Goal: Communication & Community: Participate in discussion

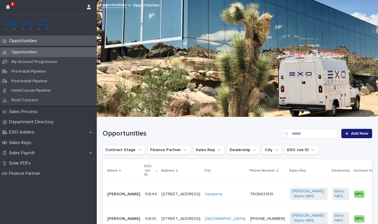
scroll to position [0, 1]
click at [34, 153] on p "Sales Payroll" at bounding box center [23, 153] width 32 height 6
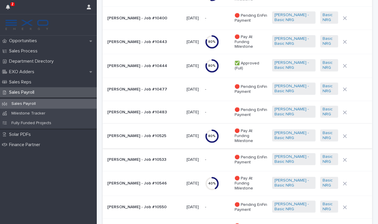
scroll to position [433, 0]
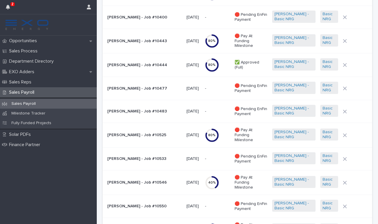
click at [131, 63] on p "Anthony Gordon - Job #10444" at bounding box center [144, 65] width 75 height 5
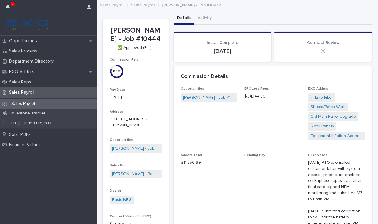
click at [37, 104] on p "Sales Payroll" at bounding box center [24, 103] width 34 height 5
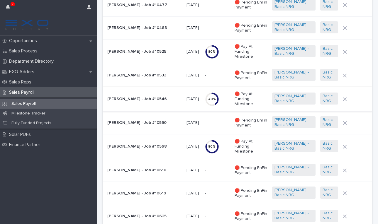
scroll to position [518, 0]
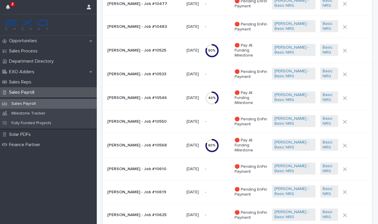
click at [121, 96] on p "Irene Valles - Job #10546" at bounding box center [144, 98] width 75 height 5
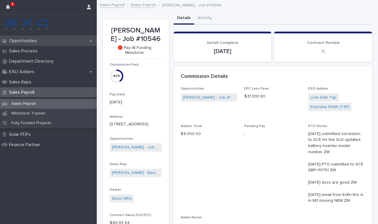
click at [34, 39] on p "Opportunities" at bounding box center [24, 41] width 35 height 6
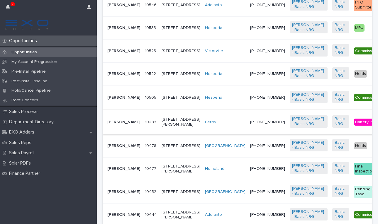
scroll to position [355, 0]
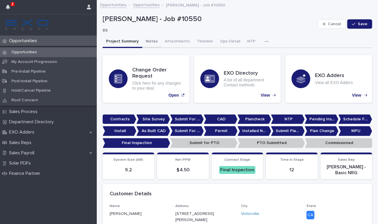
click at [149, 39] on button "Notes" at bounding box center [151, 42] width 19 height 12
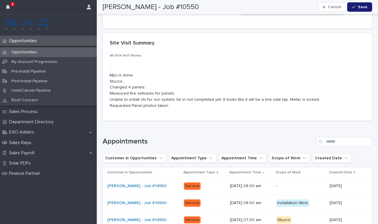
scroll to position [1566, 0]
click at [108, 54] on div "All Site Visit Notes , , Mpu is done, Stucco , Changed 4 panels , Measured fire…" at bounding box center [238, 87] width 270 height 67
click at [117, 60] on p ", , Mpu is done, Stucco , Changed 4 panels , Measured fire setbacks for panels …" at bounding box center [237, 84] width 255 height 49
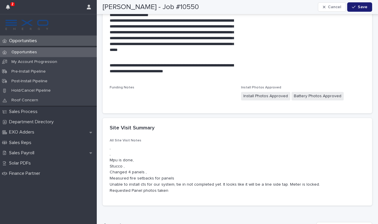
scroll to position [1480, 0]
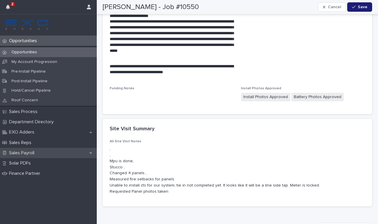
click at [32, 152] on p "Sales Payroll" at bounding box center [23, 153] width 32 height 6
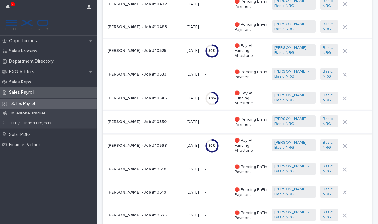
scroll to position [517, 0]
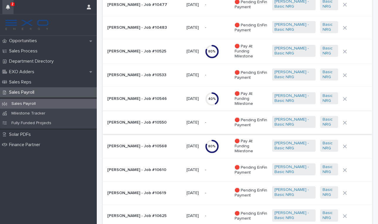
click at [8, 7] on icon "button" at bounding box center [8, 7] width 4 height 5
click at [220, 24] on td "- -" at bounding box center [218, 27] width 30 height 23
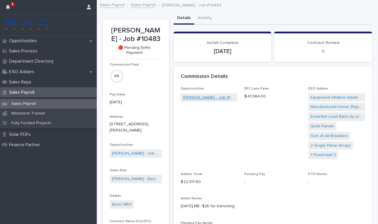
click at [196, 97] on link "James Stewart - Job #10483" at bounding box center [209, 98] width 52 height 6
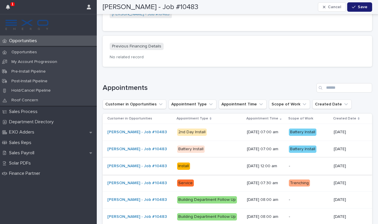
scroll to position [752, 0]
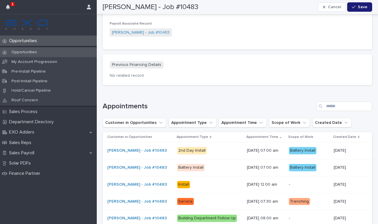
click at [26, 51] on p "Opportunities" at bounding box center [24, 52] width 35 height 5
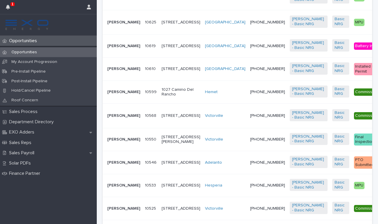
scroll to position [198, 0]
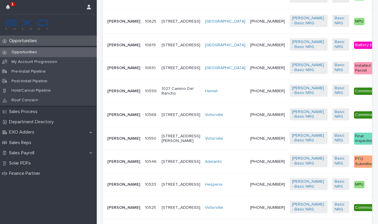
click at [114, 48] on p "[PERSON_NAME]" at bounding box center [123, 45] width 33 height 5
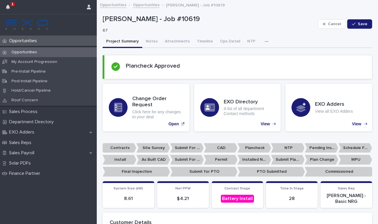
click at [265, 42] on div "button" at bounding box center [268, 42] width 6 height 4
click at [305, 43] on div "Project Summary Notes Attachments Timeline Ops Detail NTP Activity" at bounding box center [238, 42] width 270 height 12
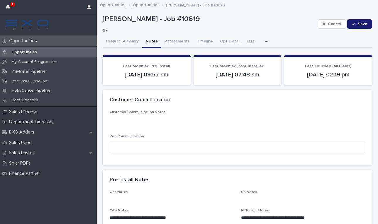
click at [150, 40] on button "Notes" at bounding box center [151, 42] width 19 height 12
click at [265, 40] on icon "button" at bounding box center [267, 42] width 4 height 4
click at [239, 58] on span "Activity" at bounding box center [235, 57] width 13 height 4
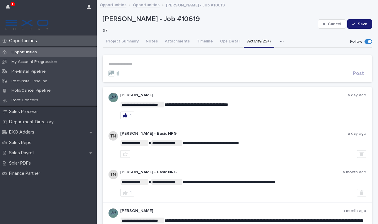
click at [139, 68] on form "**********" at bounding box center [238, 69] width 258 height 15
click at [135, 63] on p "**********" at bounding box center [238, 64] width 258 height 5
click at [132, 71] on span "Danny Orozco" at bounding box center [126, 72] width 33 height 4
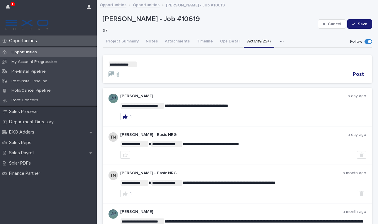
click at [141, 65] on p "**********" at bounding box center [238, 65] width 258 height 6
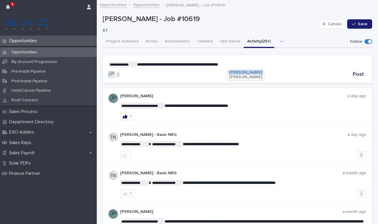
click at [259, 73] on span "Amanda Ferguson" at bounding box center [245, 72] width 33 height 4
click at [267, 65] on p "**********" at bounding box center [238, 65] width 258 height 6
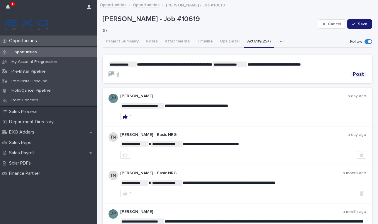
click at [358, 74] on span "Post" at bounding box center [358, 74] width 11 height 5
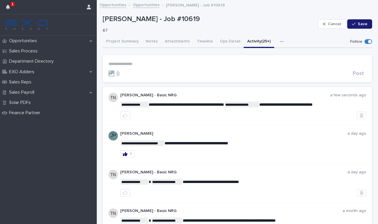
click at [149, 6] on link "Opportunities" at bounding box center [146, 4] width 27 height 7
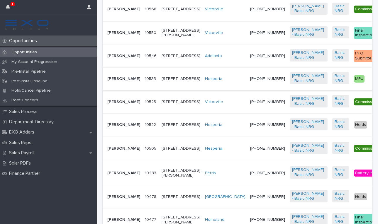
scroll to position [299, 0]
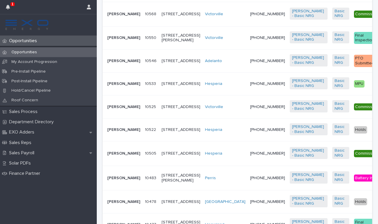
click at [119, 40] on p "[PERSON_NAME]" at bounding box center [123, 37] width 33 height 5
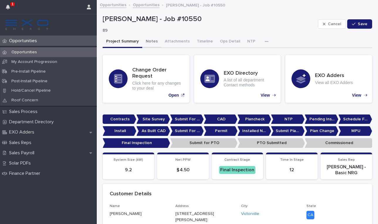
click at [150, 40] on button "Notes" at bounding box center [151, 42] width 19 height 12
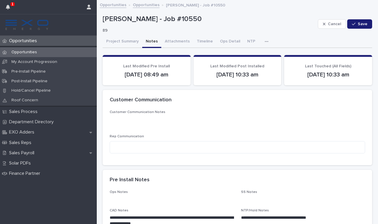
scroll to position [0, 0]
click at [9, 8] on icon "button" at bounding box center [8, 7] width 4 height 5
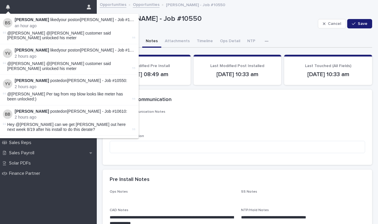
click at [205, 26] on div "RJ Thomas - Job #10550 89" at bounding box center [209, 24] width 213 height 18
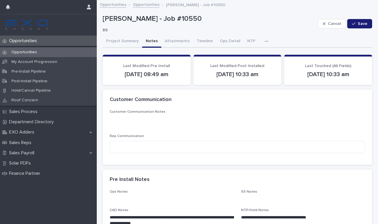
click at [261, 40] on button "button" at bounding box center [267, 41] width 13 height 12
click at [245, 57] on button "Activity" at bounding box center [246, 56] width 39 height 9
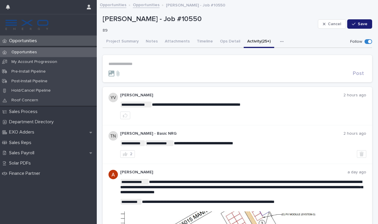
click at [120, 62] on p "**********" at bounding box center [238, 64] width 258 height 5
click at [148, 5] on link "Opportunities" at bounding box center [146, 4] width 27 height 7
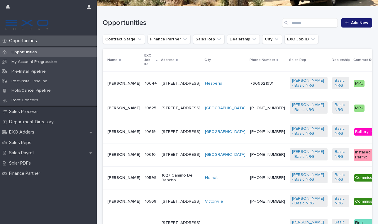
scroll to position [114, 0]
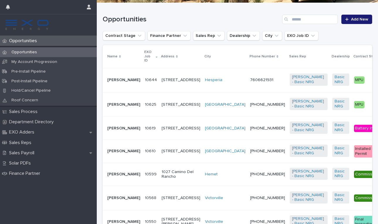
click at [116, 131] on p "[PERSON_NAME]" at bounding box center [123, 128] width 33 height 5
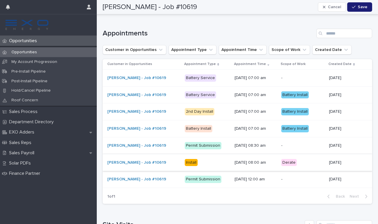
scroll to position [767, 0]
